Goal: Complete application form

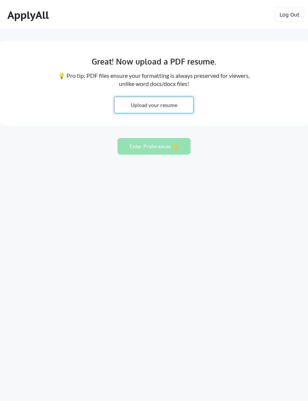
type input "C:\fakepath\[PERSON_NAME] Resume ([DATE]).pdf"
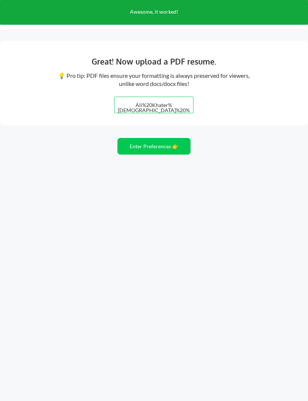
click at [176, 152] on button "Enter Preferences 👉" at bounding box center [153, 146] width 73 height 17
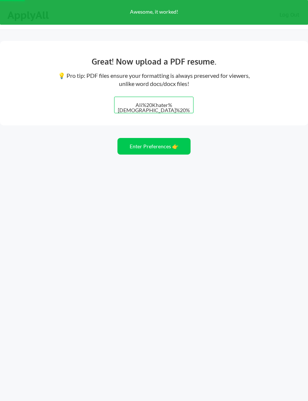
click at [181, 149] on button "Enter Preferences 👉" at bounding box center [153, 146] width 73 height 17
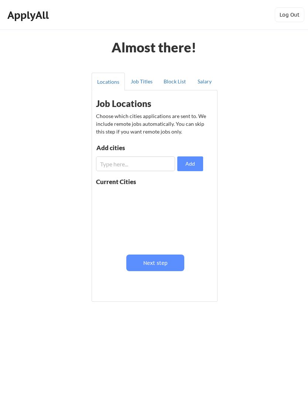
click at [157, 167] on input "input" at bounding box center [135, 164] width 79 height 15
type input "Orlando"
click at [188, 165] on button "Add" at bounding box center [190, 164] width 26 height 15
click at [158, 162] on input "input" at bounding box center [135, 164] width 79 height 15
click at [179, 195] on button at bounding box center [182, 196] width 6 height 6
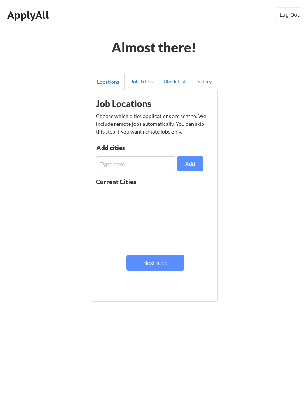
click at [145, 169] on input "input" at bounding box center [135, 164] width 79 height 15
type input "Orlando, FL"
click at [196, 163] on button "Add" at bounding box center [190, 164] width 26 height 15
click at [150, 168] on input "input" at bounding box center [135, 164] width 79 height 15
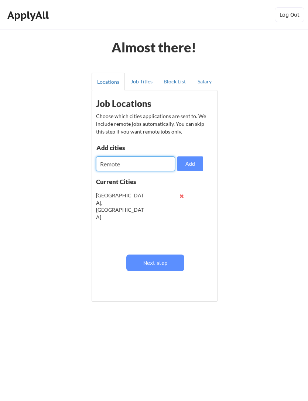
type input "Remote"
click at [194, 163] on button "Add" at bounding box center [190, 164] width 26 height 15
click at [172, 265] on button "Next step" at bounding box center [155, 263] width 58 height 17
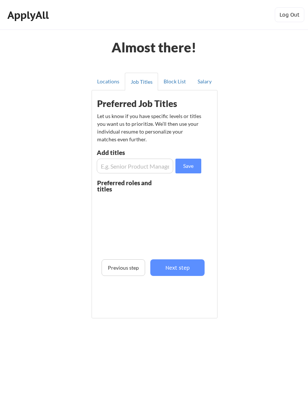
click at [157, 166] on input "input" at bounding box center [135, 166] width 76 height 15
type input "S"
type input "P"
type input "Senior Project Manager"
click at [192, 163] on button "Save" at bounding box center [188, 166] width 26 height 15
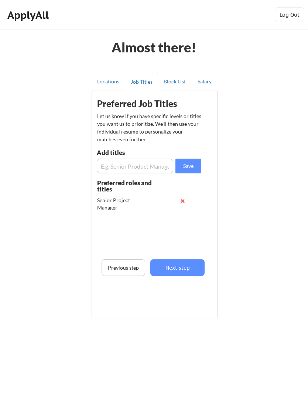
click at [156, 168] on input "input" at bounding box center [135, 166] width 76 height 15
type input "Materials Scientist"
click at [191, 169] on button "Save" at bounding box center [188, 166] width 26 height 15
click at [148, 169] on input "input" at bounding box center [135, 166] width 76 height 15
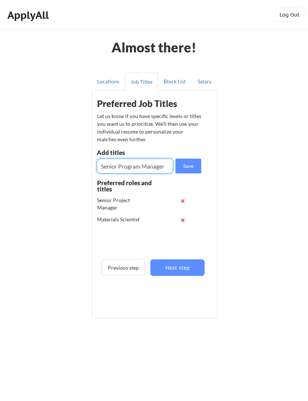
type input "Senior Program Manager"
click at [193, 164] on button "Save" at bounding box center [188, 166] width 26 height 15
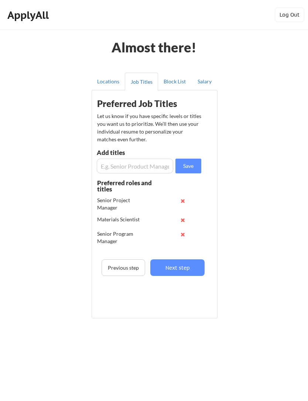
click at [151, 167] on input "input" at bounding box center [135, 166] width 76 height 15
type input "Project Manager"
click at [189, 163] on button "Save" at bounding box center [188, 166] width 26 height 15
click at [148, 167] on input "input" at bounding box center [135, 166] width 76 height 15
type input "S"
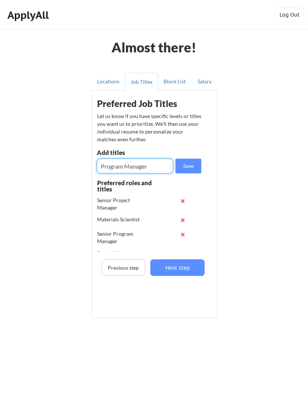
type input "Program Manager"
click at [186, 164] on button "Save" at bounding box center [188, 166] width 26 height 15
click at [149, 166] on input "input" at bounding box center [135, 166] width 76 height 15
type input "Product Manager"
click at [193, 164] on button "Save" at bounding box center [188, 166] width 26 height 15
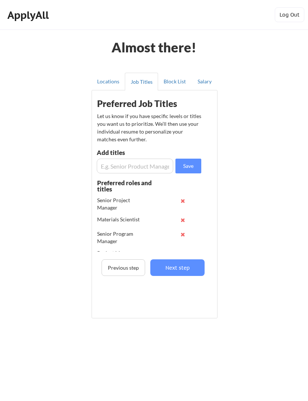
click at [152, 168] on input "input" at bounding box center [135, 166] width 76 height 15
type input "Technical Project Manager"
click at [189, 165] on button "Save" at bounding box center [188, 166] width 26 height 15
click at [195, 269] on button "Next step" at bounding box center [177, 268] width 54 height 17
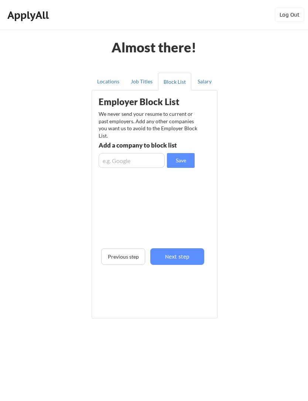
click at [141, 159] on input "input" at bounding box center [132, 160] width 66 height 15
type input "Lockheed Martin"
click at [184, 160] on button "Save" at bounding box center [181, 160] width 28 height 15
click at [145, 161] on input "input" at bounding box center [132, 160] width 66 height 15
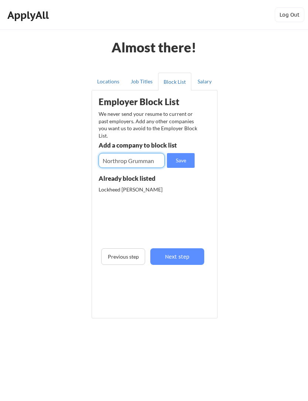
type input "Northrop Grumman"
click at [179, 163] on button "Save" at bounding box center [181, 160] width 28 height 15
click at [137, 156] on input "input" at bounding box center [132, 160] width 66 height 15
click at [192, 257] on button "Next step" at bounding box center [177, 256] width 54 height 17
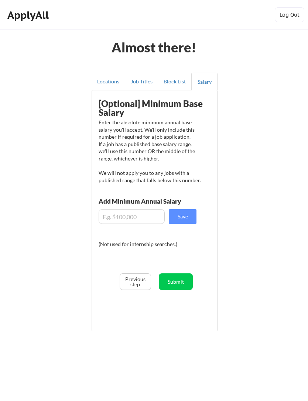
click at [155, 220] on input "input" at bounding box center [132, 216] width 66 height 15
type input "$150,000"
click at [185, 217] on button "Save" at bounding box center [183, 216] width 28 height 15
click at [183, 282] on button "Submit" at bounding box center [176, 282] width 34 height 17
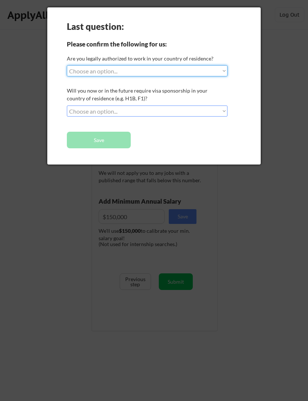
click at [226, 73] on select "Choose an option... Yes, I am a US Citizen Yes, I am a Canadian Citizen Yes, I …" at bounding box center [147, 70] width 161 height 11
select select ""yes__i_am_a_us_citizen""
click at [199, 109] on select "Choose an option... No, I will not need sponsorship Yes, I will need sponsorship" at bounding box center [147, 111] width 161 height 11
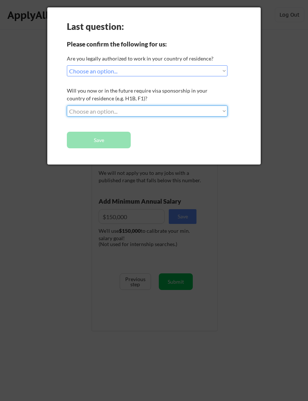
select select ""no__i_will_not_need_sponsorship""
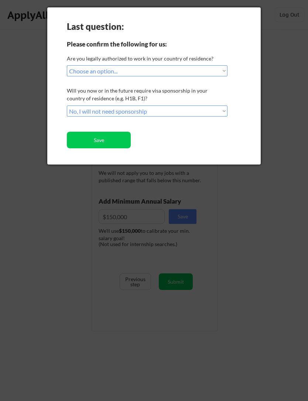
click at [121, 143] on button "Save" at bounding box center [99, 140] width 64 height 17
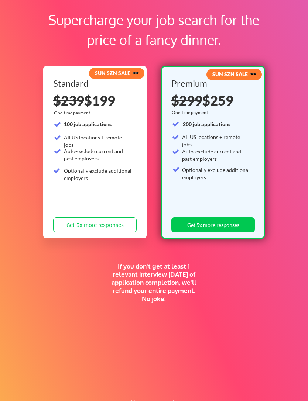
scroll to position [33, 0]
